Goal: Transaction & Acquisition: Download file/media

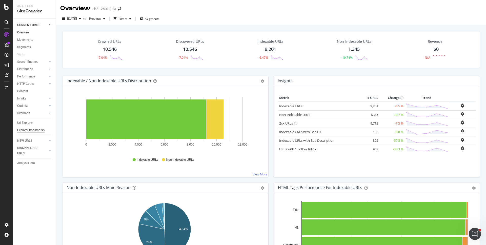
click at [33, 131] on div "Explorer Bookmarks" at bounding box center [30, 130] width 27 height 5
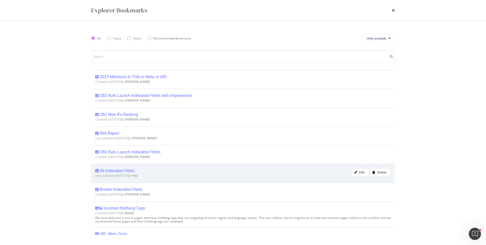
click at [126, 178] on span "Last updated on [DATE] by You" at bounding box center [116, 175] width 42 height 4
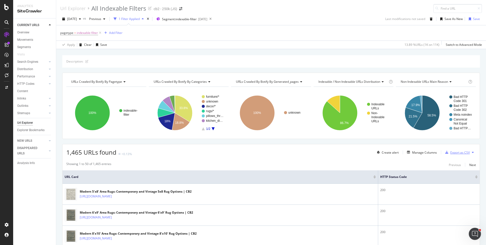
click at [455, 154] on div "Export as CSV" at bounding box center [459, 152] width 19 height 4
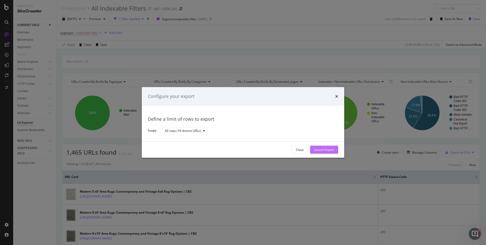
click at [321, 150] on div "Launch Export" at bounding box center [324, 150] width 20 height 4
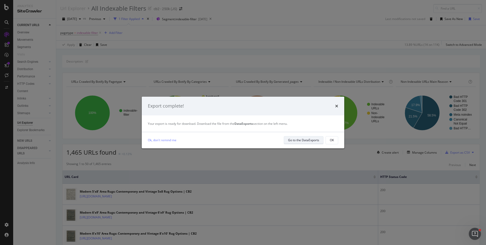
click at [308, 140] on div "Go to the DataExports" at bounding box center [303, 140] width 31 height 4
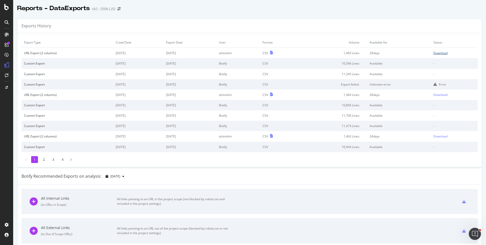
click at [441, 52] on div "Download" at bounding box center [441, 53] width 14 height 4
